Goal: Find specific page/section: Find specific page/section

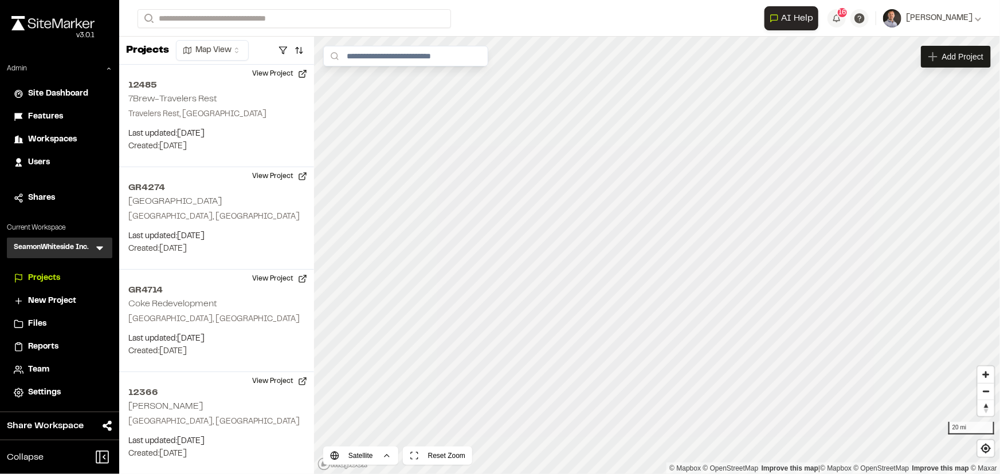
click at [23, 396] on div "Settings" at bounding box center [60, 393] width 92 height 13
type input "*********"
click at [293, 40] on p "[GEOGRAPHIC_DATA]" at bounding box center [229, 46] width 168 height 14
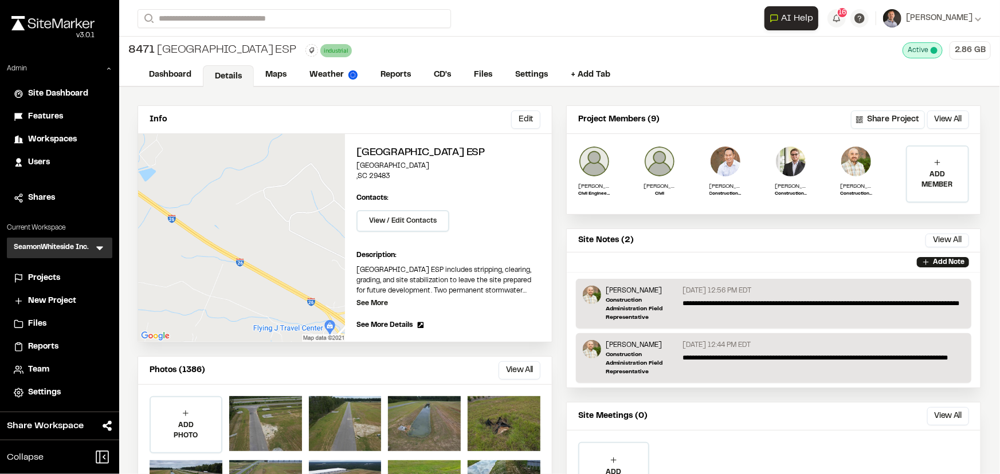
click at [98, 247] on icon at bounding box center [99, 249] width 7 height 4
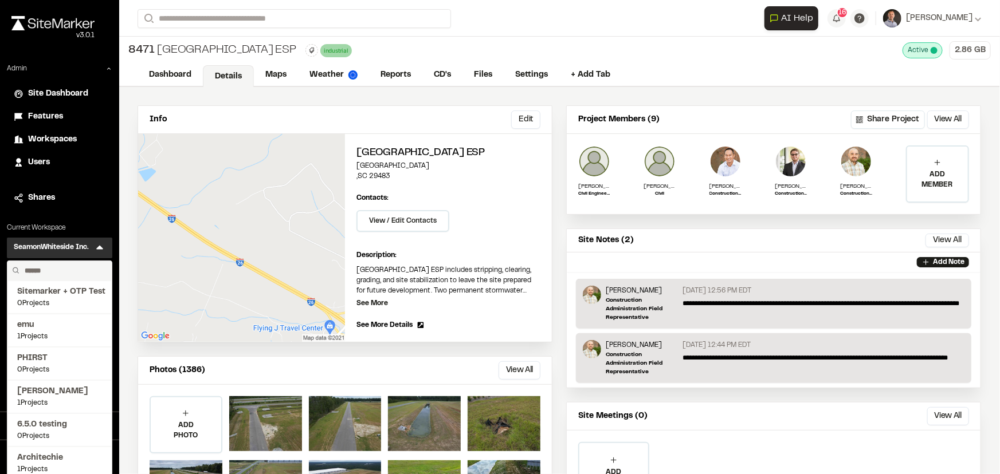
click at [73, 264] on input "text" at bounding box center [63, 270] width 87 height 19
type input "****"
click at [74, 291] on span "Site Marker Demo" at bounding box center [59, 292] width 85 height 13
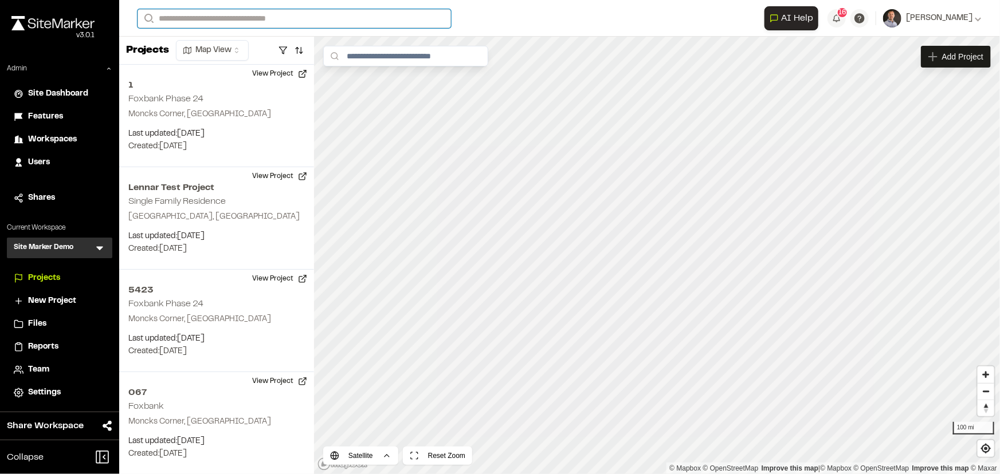
click at [318, 14] on input "Search" at bounding box center [293, 18] width 313 height 19
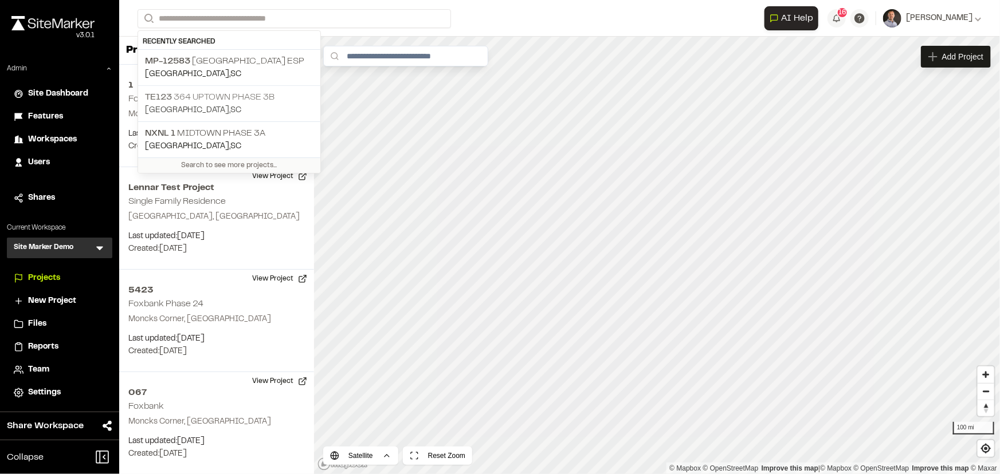
click at [264, 92] on p "TE123 364 Uptown Phase 3B" at bounding box center [229, 98] width 168 height 14
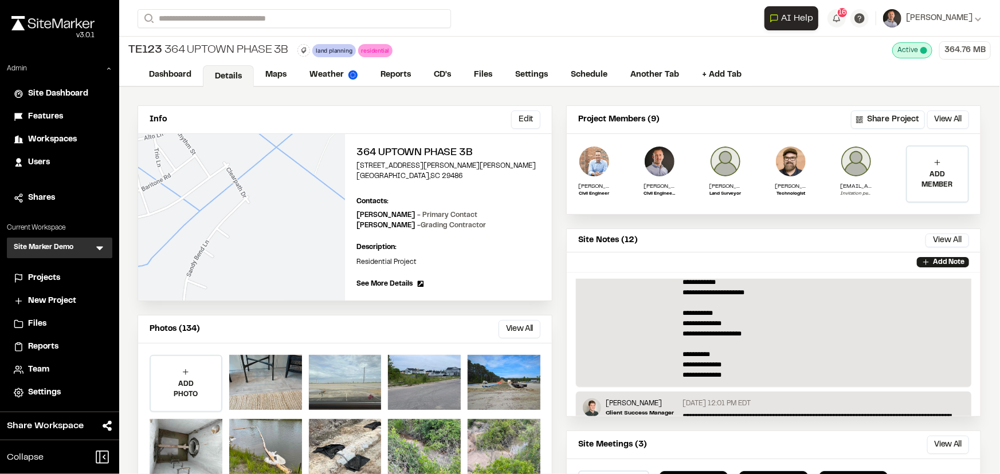
scroll to position [52, 0]
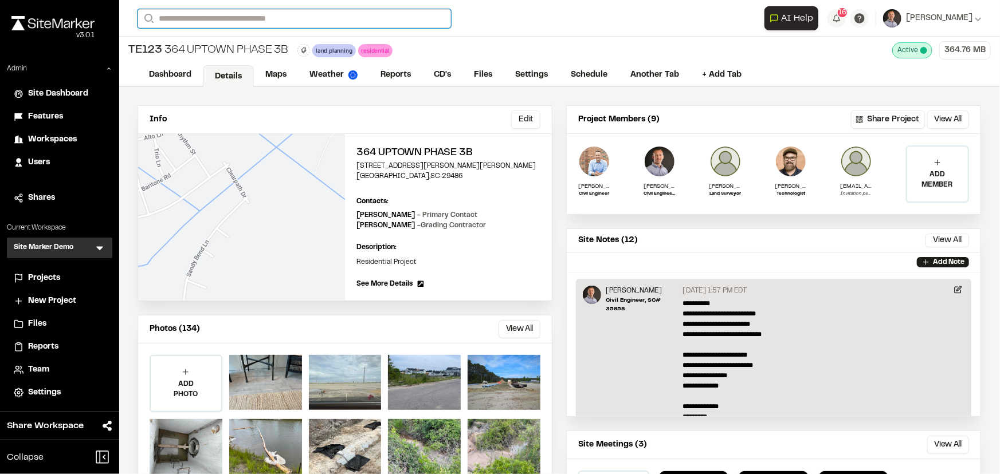
click at [294, 17] on input "Search" at bounding box center [293, 18] width 313 height 19
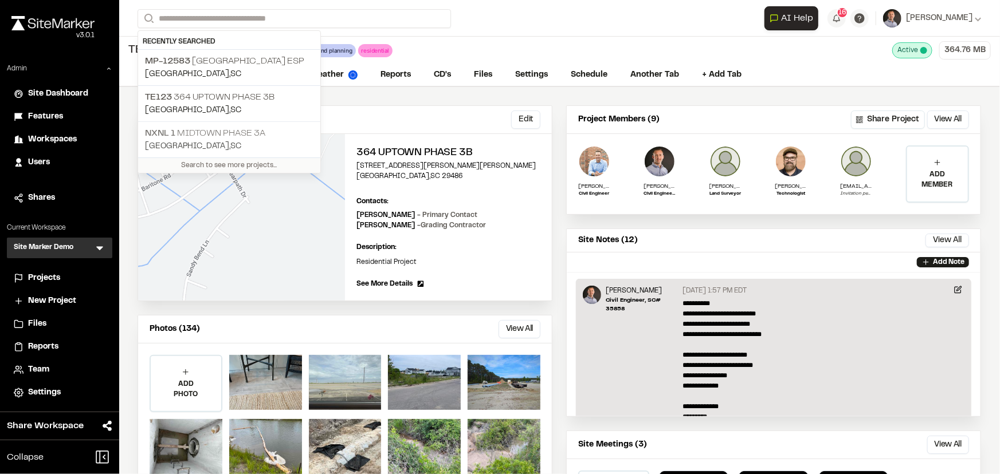
click at [267, 131] on p "NXNL 1 Midtown Phase 3A" at bounding box center [229, 134] width 168 height 14
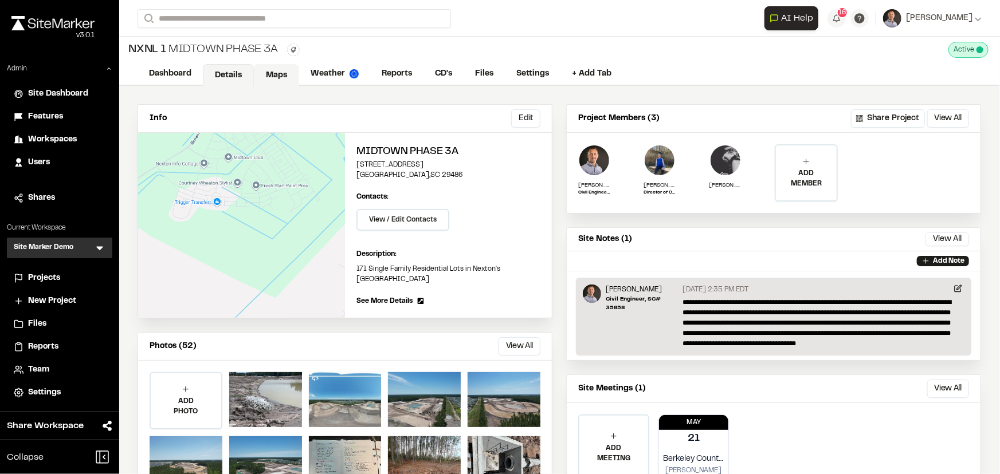
click at [281, 73] on link "Maps" at bounding box center [276, 75] width 45 height 22
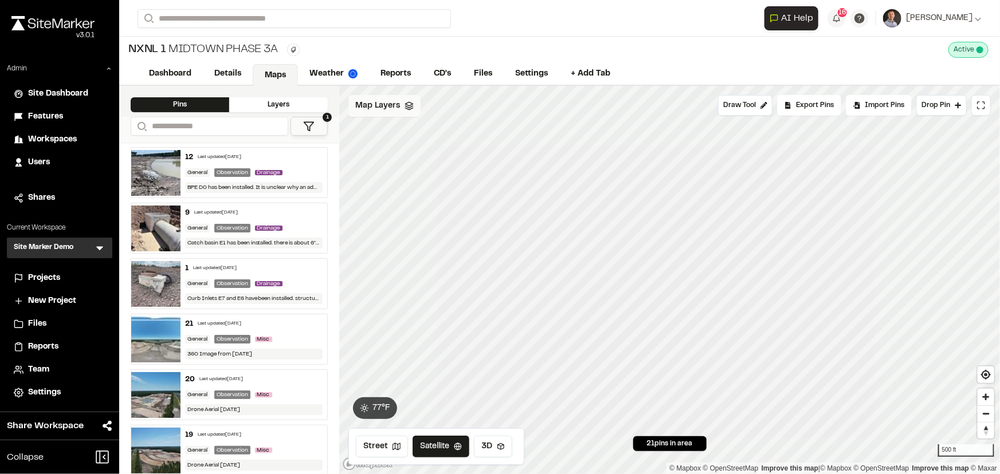
click at [394, 111] on span "Map Layers" at bounding box center [377, 106] width 45 height 13
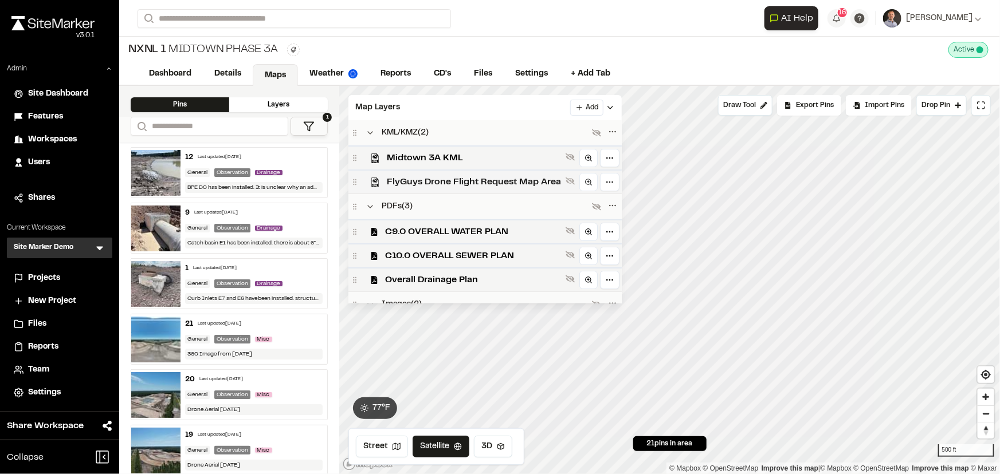
click at [447, 183] on span "FlyGuys Drone Flight Request Map Area" at bounding box center [474, 182] width 174 height 14
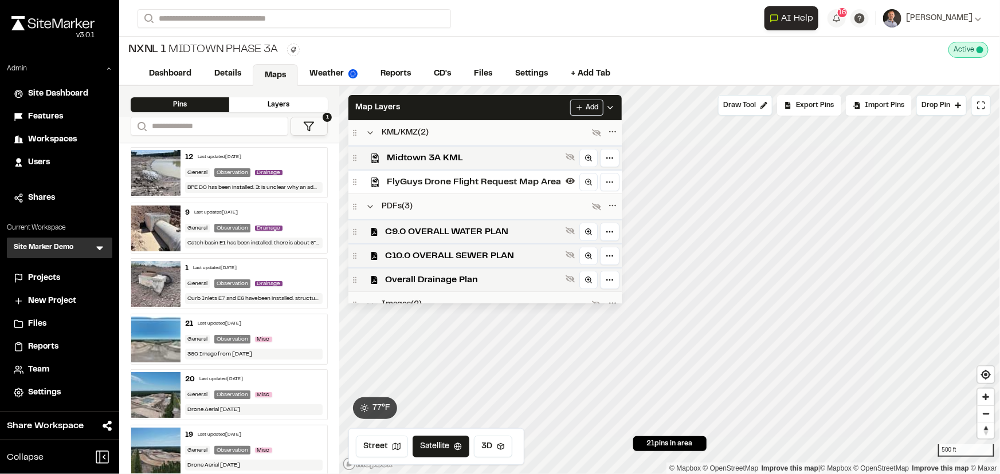
click at [447, 182] on span "FlyGuys Drone Flight Request Map Area" at bounding box center [474, 182] width 174 height 14
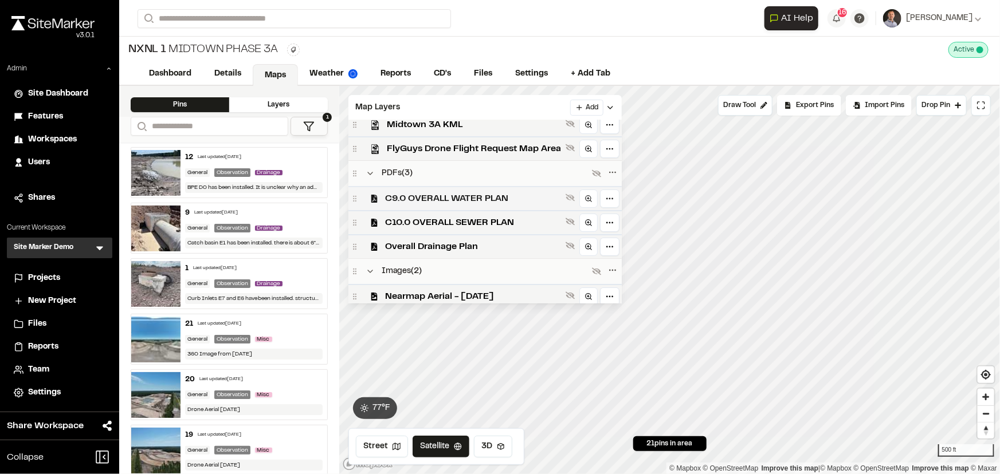
scroll to position [64, 0]
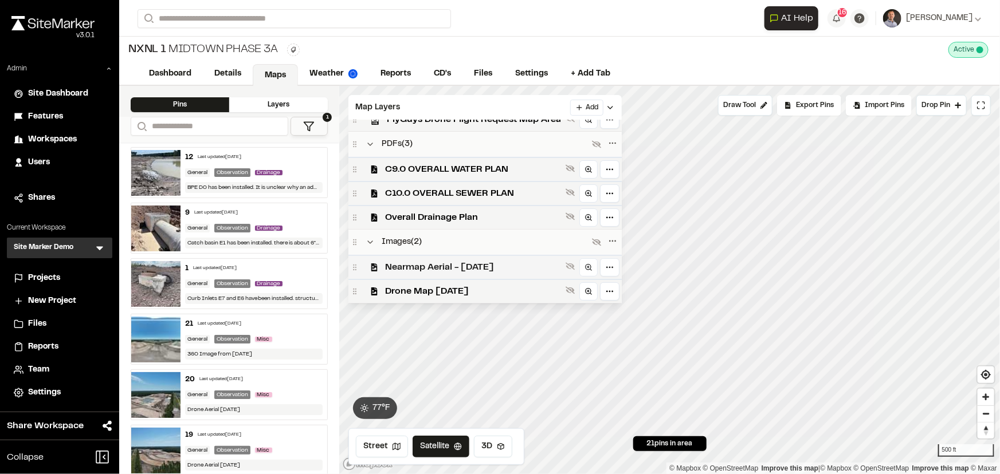
click at [445, 268] on span "Nearmap Aerial - Jan 2 2025" at bounding box center [473, 268] width 176 height 14
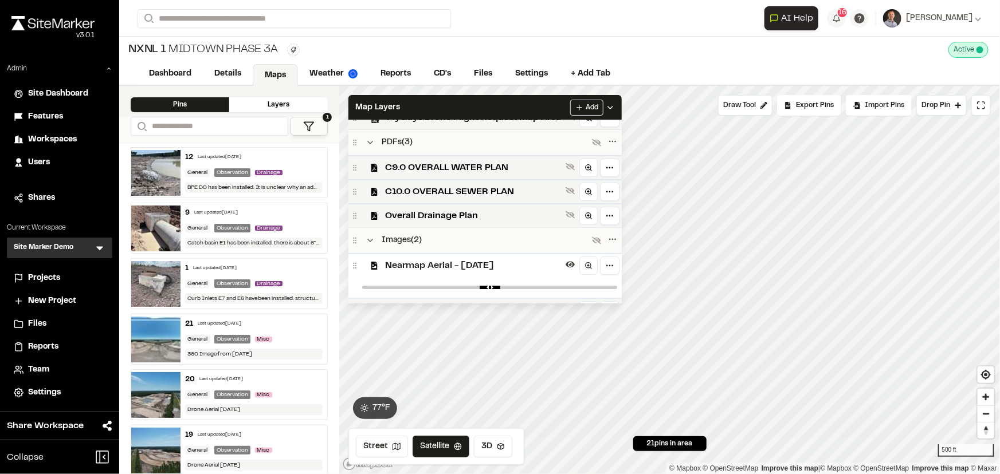
scroll to position [85, 0]
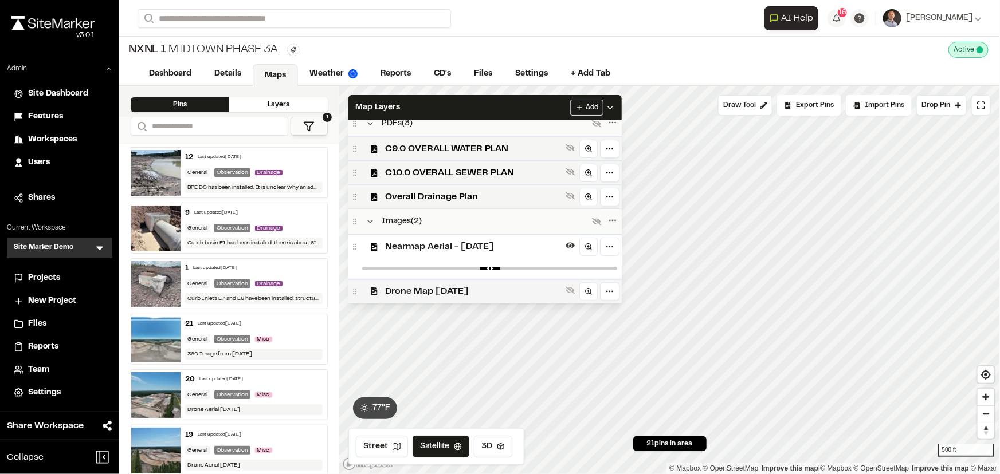
click at [452, 286] on span "Drone Map May 13 2025" at bounding box center [473, 292] width 176 height 14
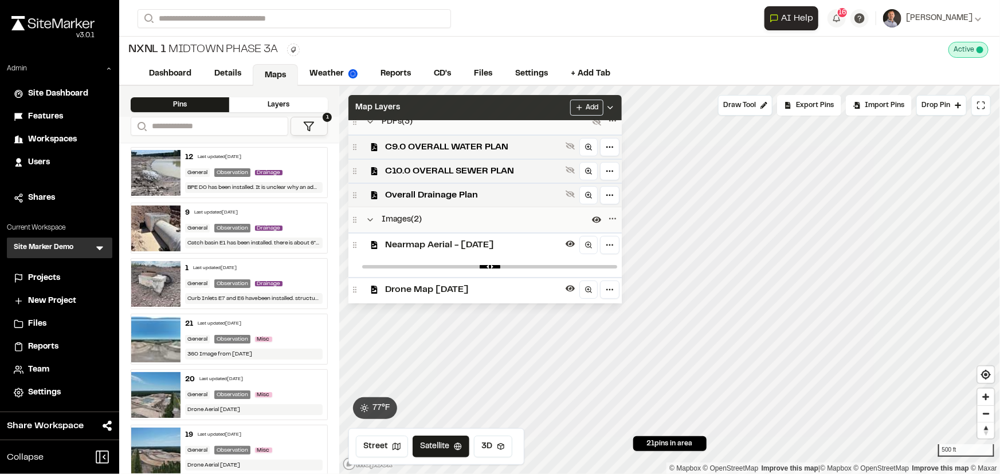
click at [485, 110] on div "Map Layers Add" at bounding box center [484, 107] width 273 height 25
